Goal: Information Seeking & Learning: Learn about a topic

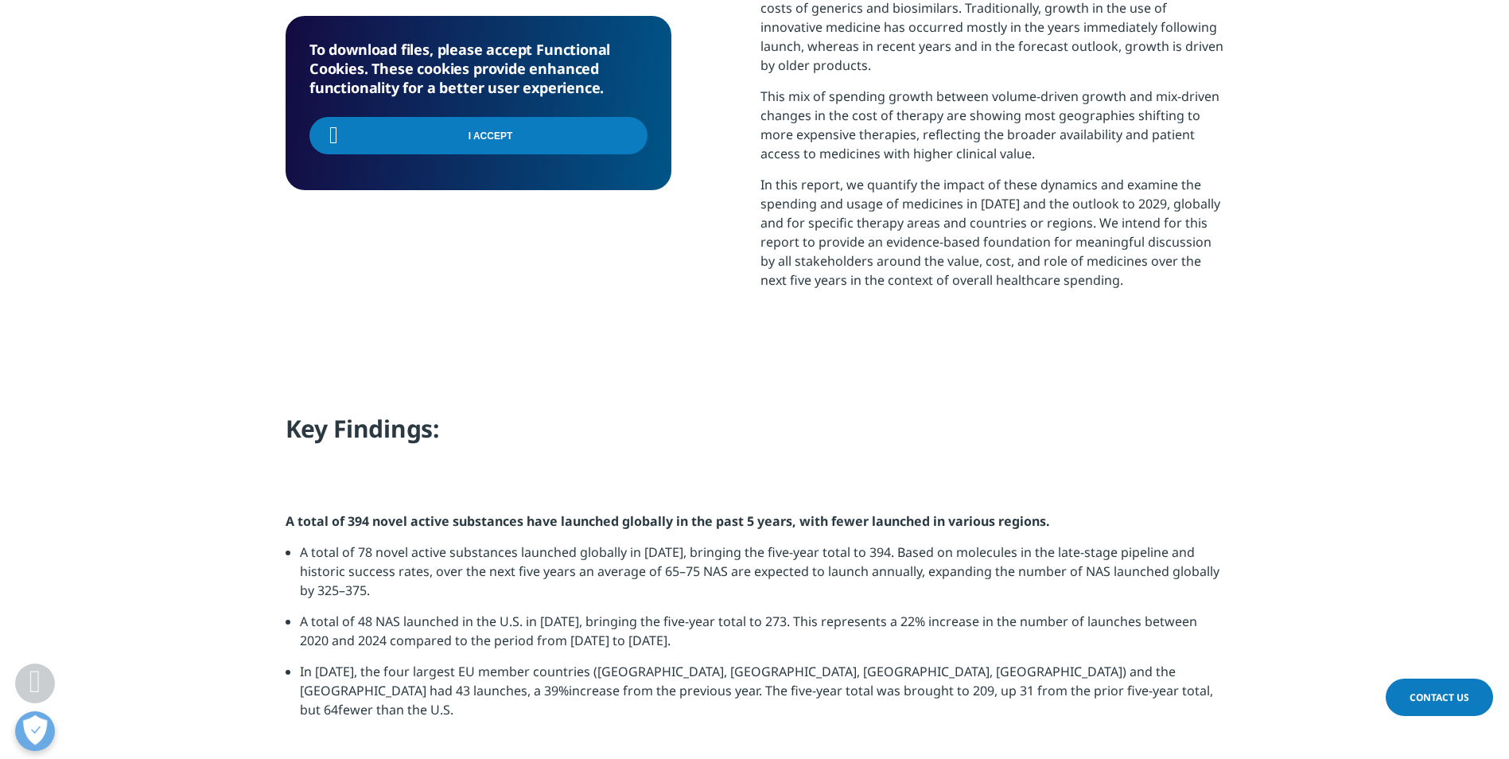
scroll to position [1034, 0]
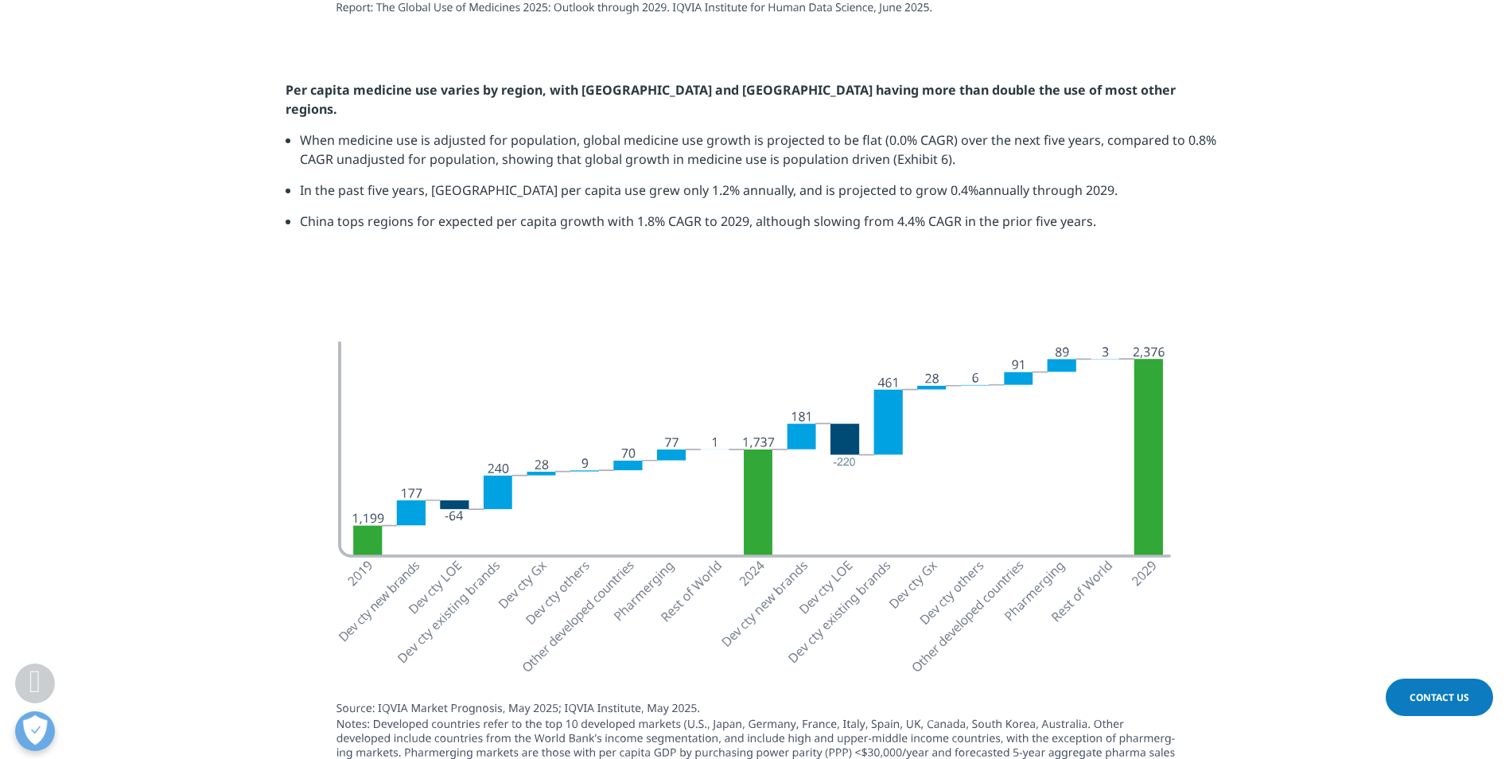
scroll to position [2864, 0]
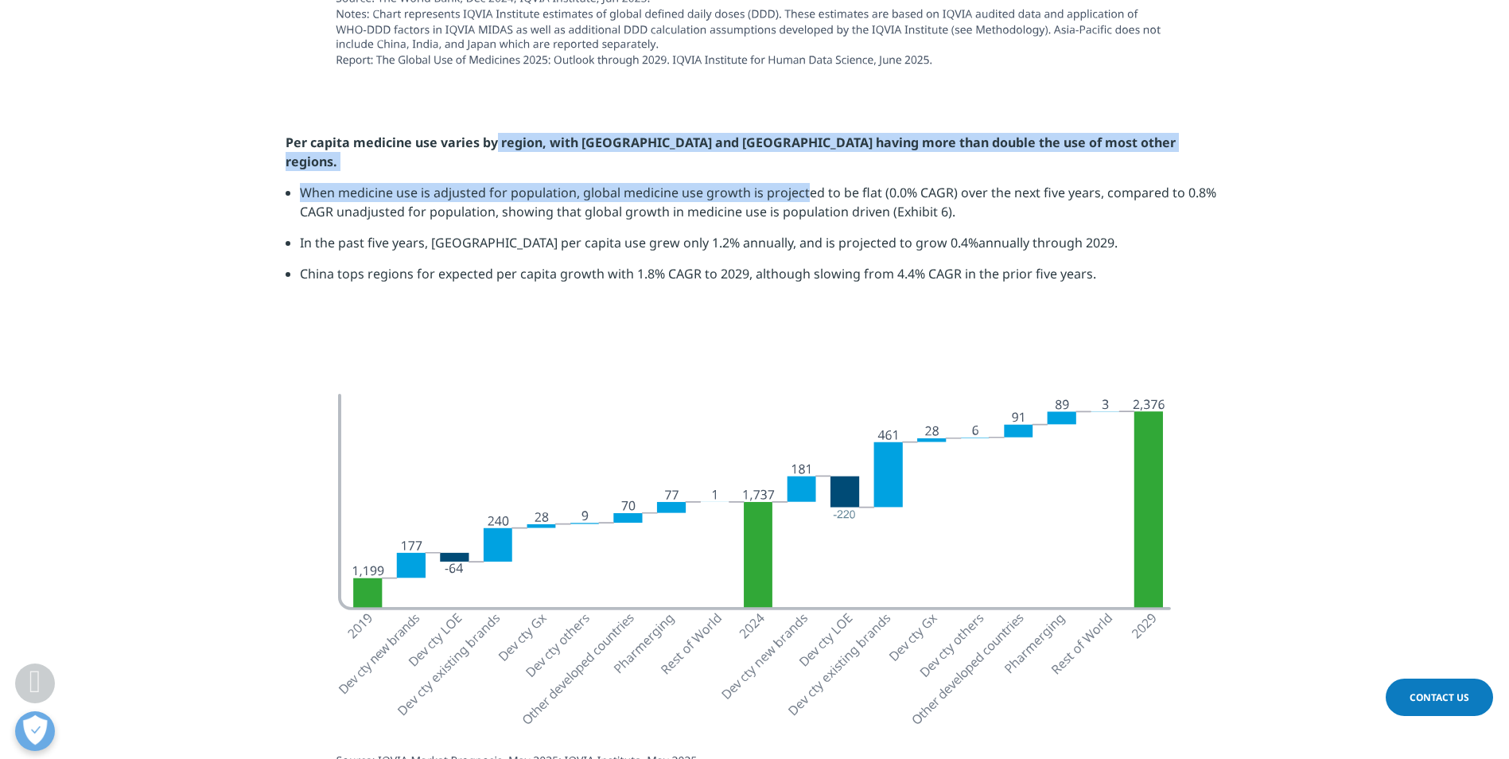
drag, startPoint x: 495, startPoint y: 133, endPoint x: 803, endPoint y: 152, distance: 308.5
click at [803, 152] on div "Per capita medicine use varies by region, with Japan and Western Europe having …" at bounding box center [755, 229] width 939 height 193
click at [803, 183] on li "When medicine use is adjusted for population, global medicine use growth is pro…" at bounding box center [762, 208] width 924 height 50
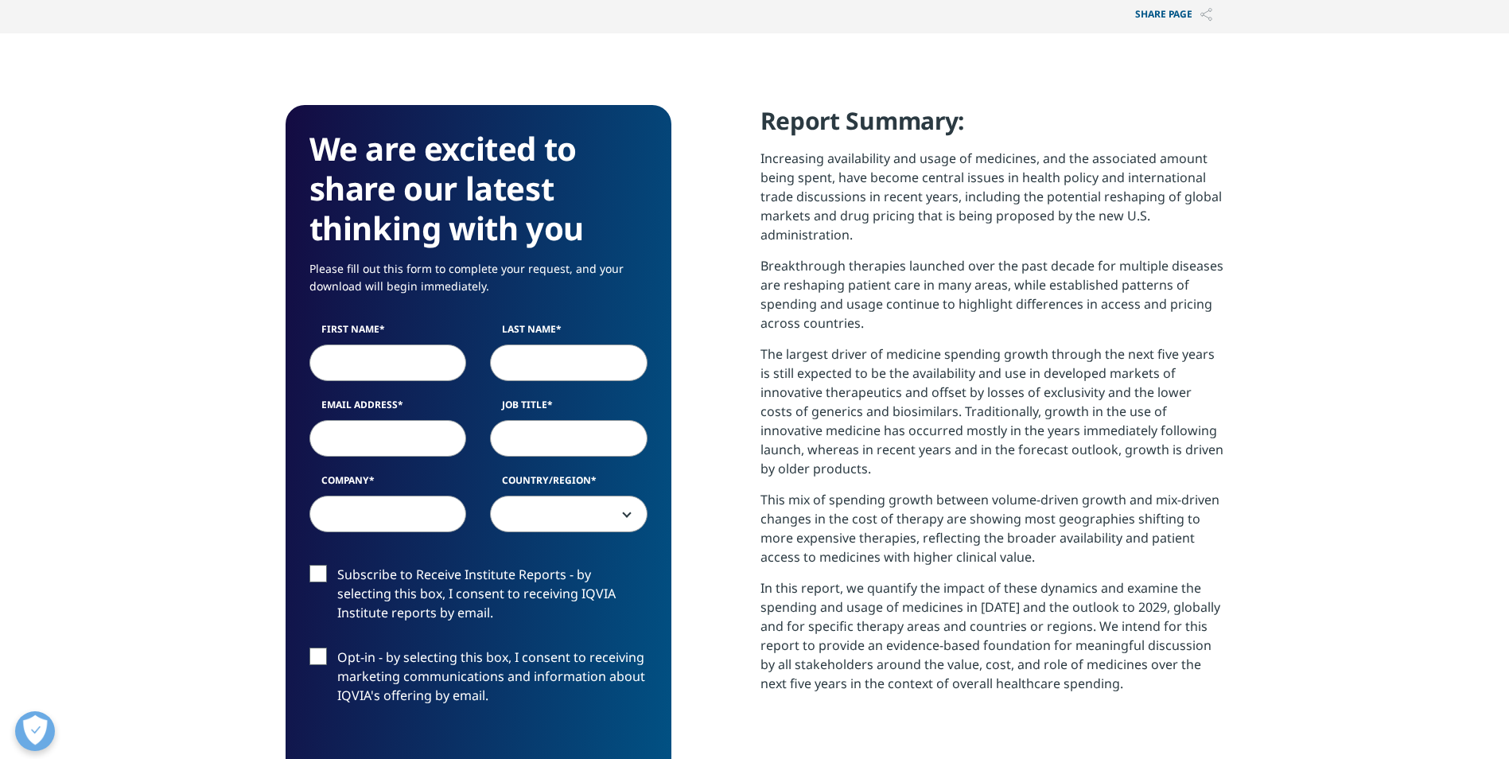
scroll to position [0, 0]
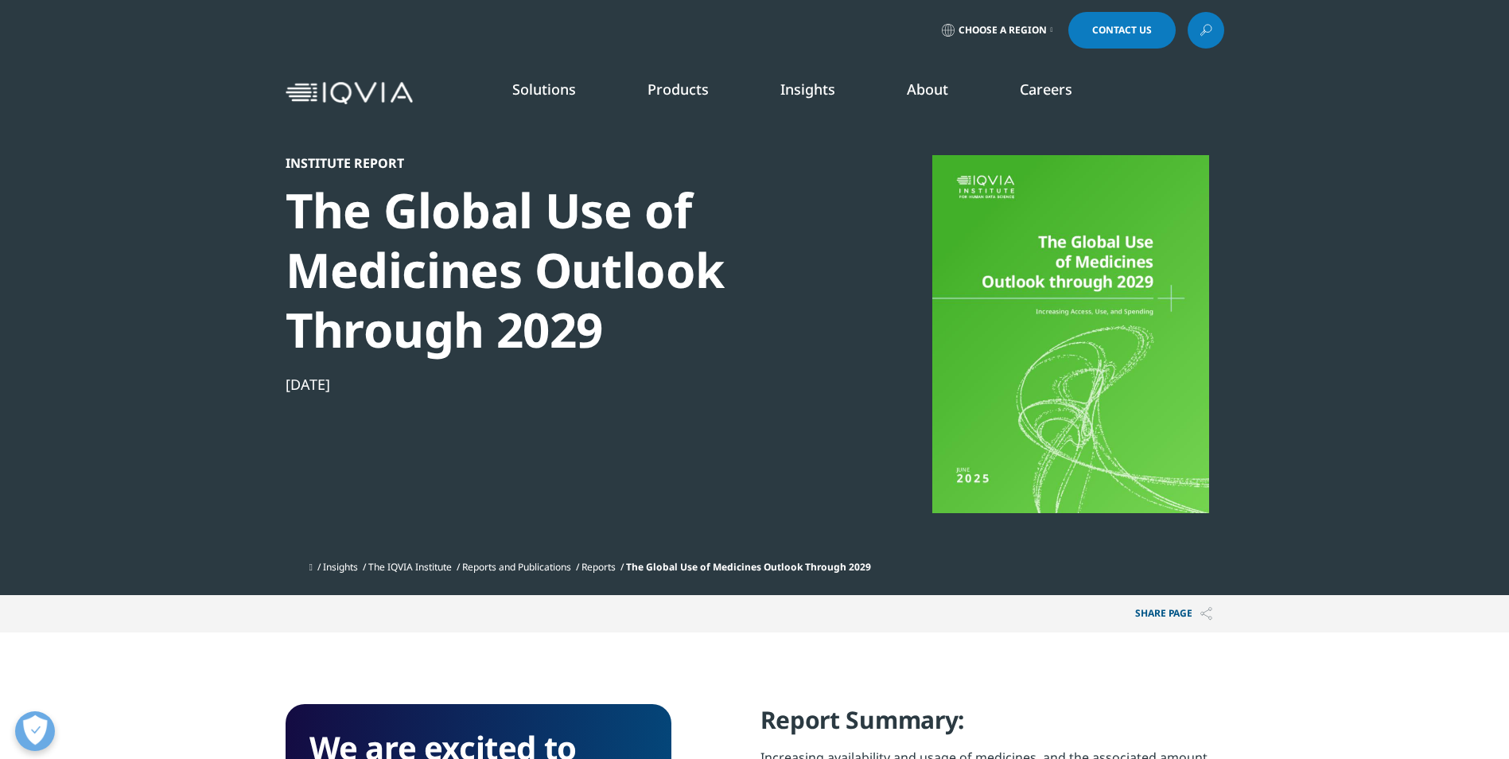
click at [1005, 391] on div at bounding box center [1070, 334] width 307 height 358
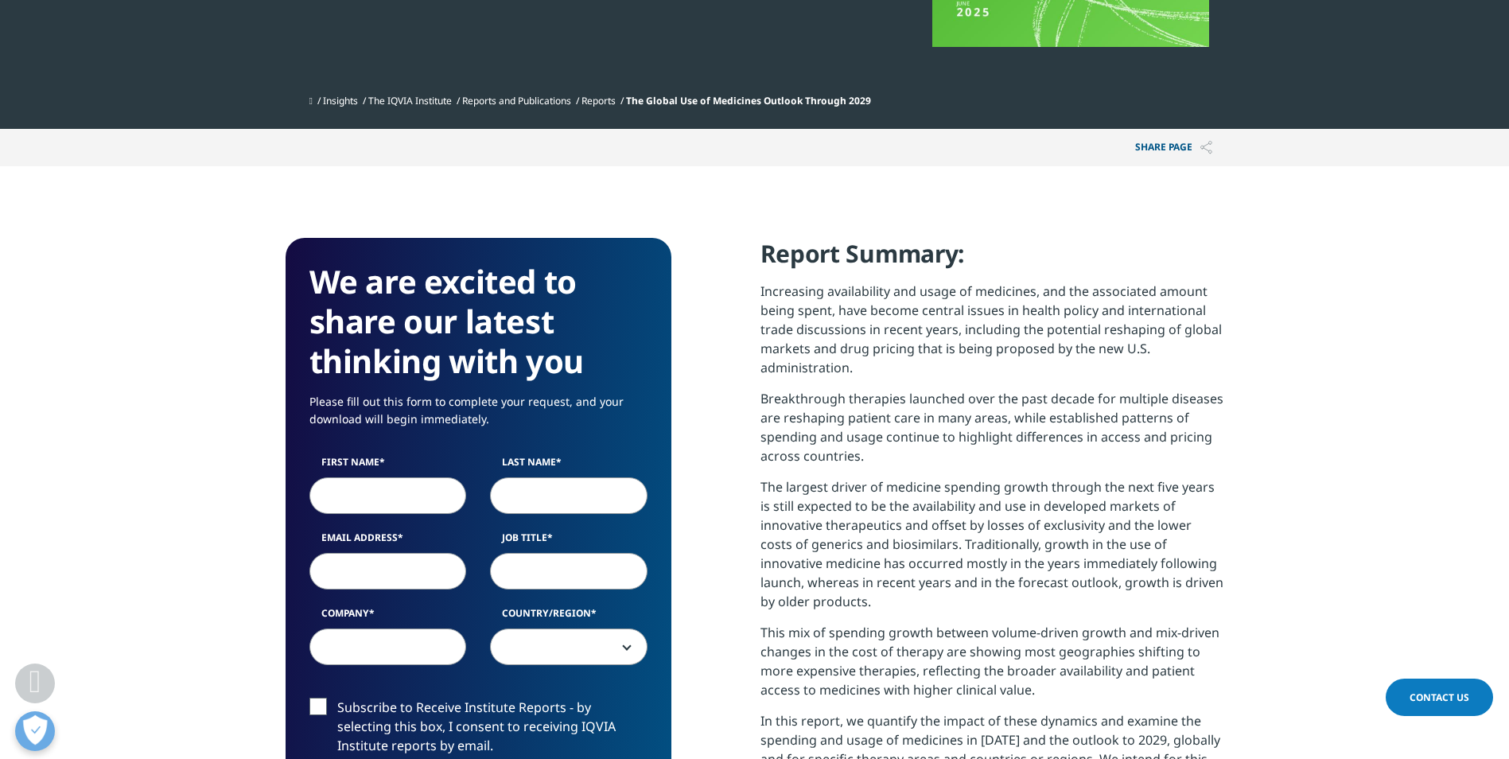
scroll to position [557, 0]
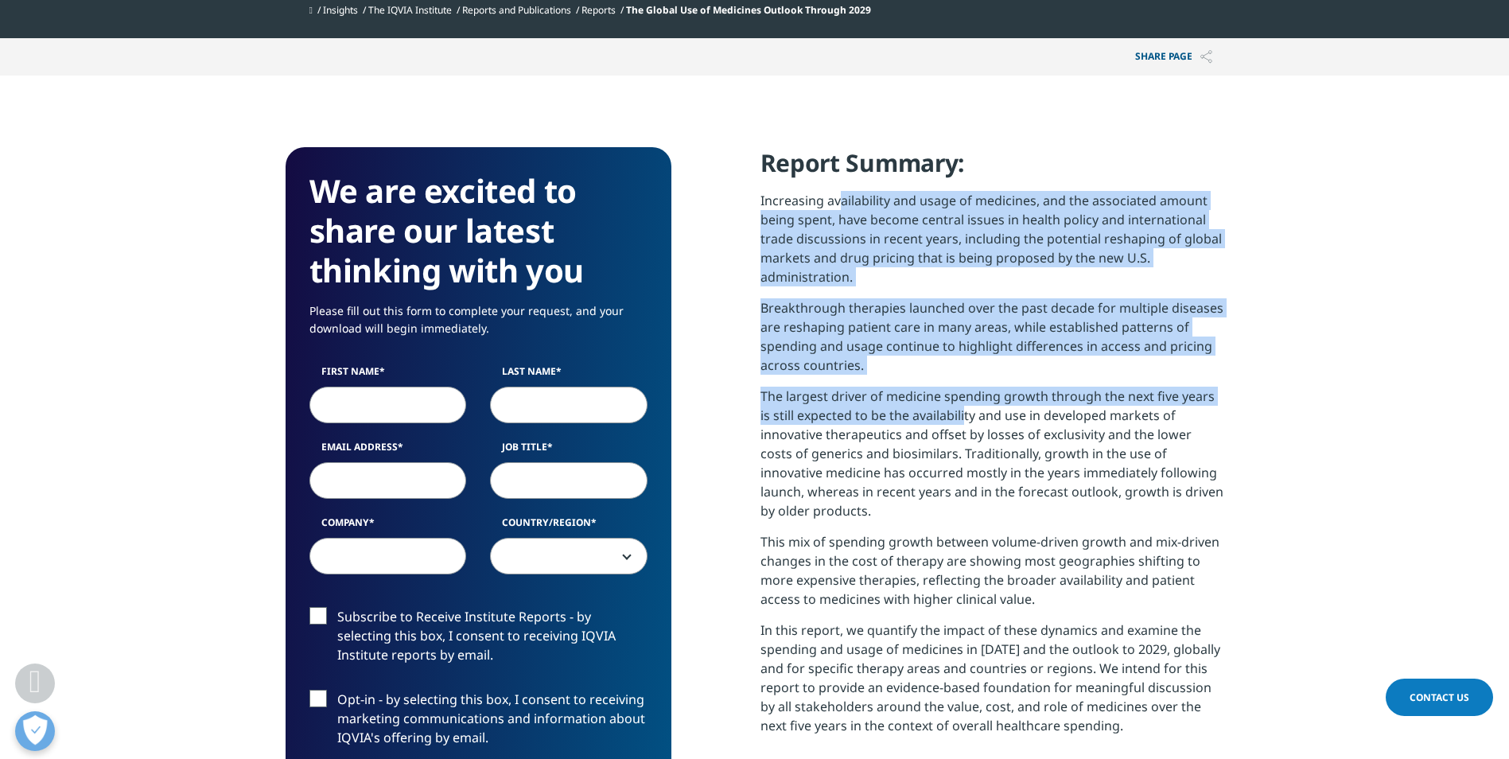
drag, startPoint x: 841, startPoint y: 200, endPoint x: 950, endPoint y: 422, distance: 246.6
click at [950, 422] on div "Report Summary: Increasing availability and usage of medicines, and the associa…" at bounding box center [993, 447] width 464 height 600
click at [950, 422] on p "The largest driver of medicine spending growth through the next five years is s…" at bounding box center [993, 460] width 464 height 146
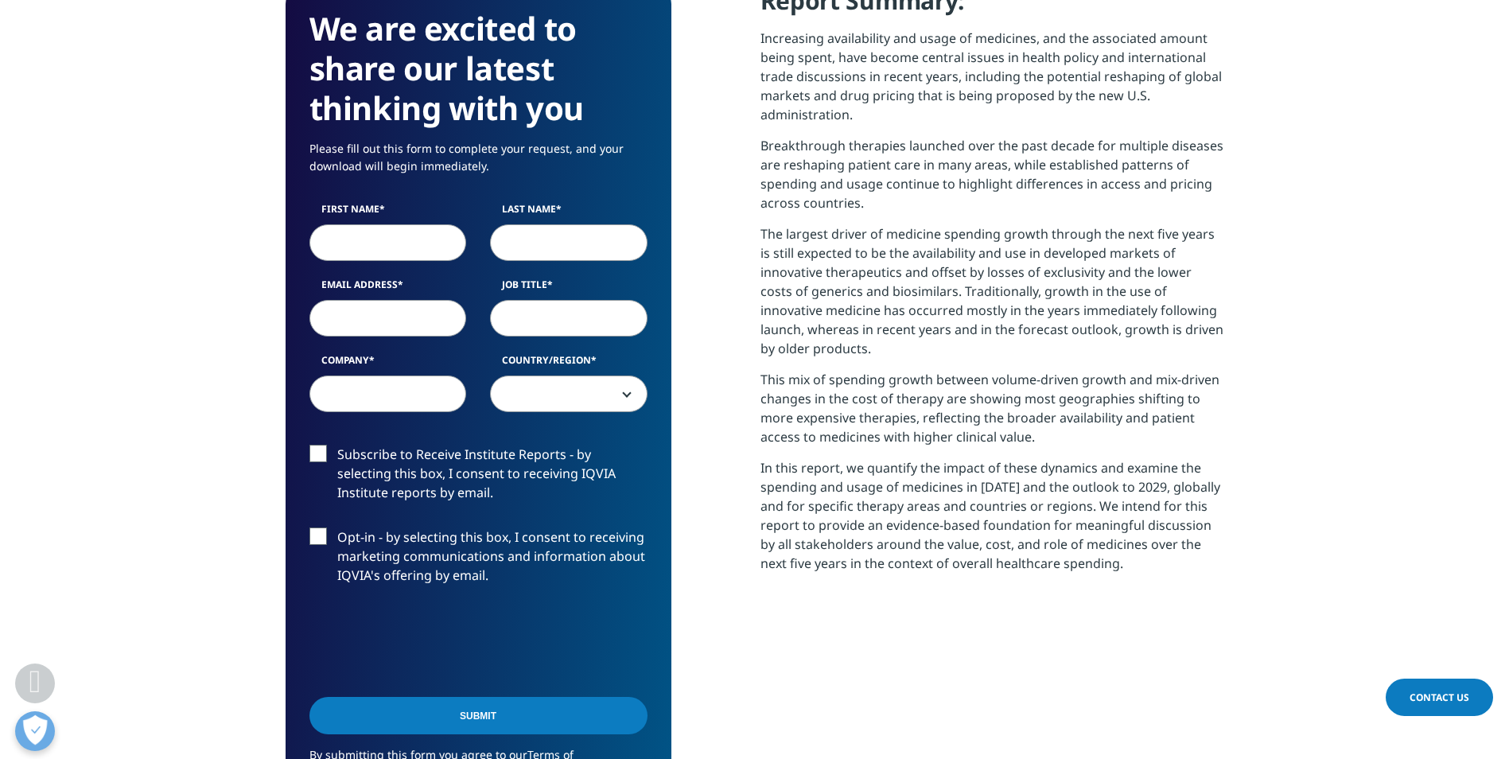
scroll to position [0, 0]
